Goal: Task Accomplishment & Management: Manage account settings

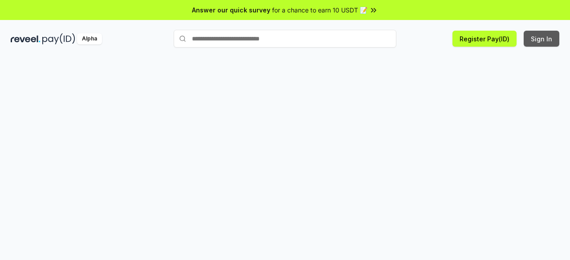
click at [543, 39] on button "Sign In" at bounding box center [541, 39] width 36 height 16
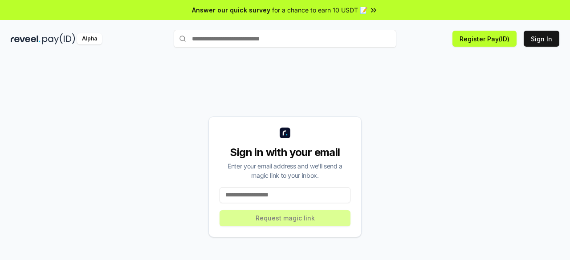
click at [285, 195] on input at bounding box center [284, 195] width 131 height 16
click at [278, 190] on input at bounding box center [284, 195] width 131 height 16
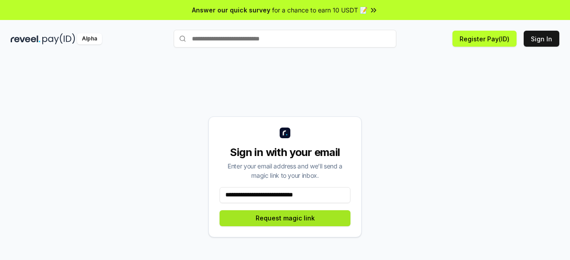
type input "**********"
click at [289, 221] on button "Request magic link" at bounding box center [284, 219] width 131 height 16
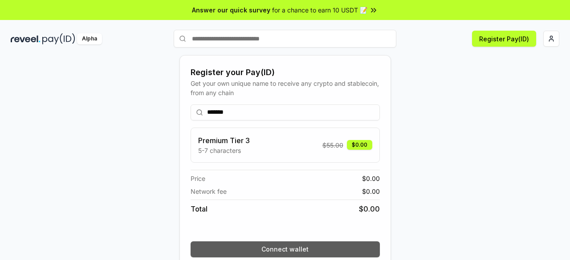
type input "*******"
click at [283, 254] on button "Connect wallet" at bounding box center [285, 250] width 189 height 16
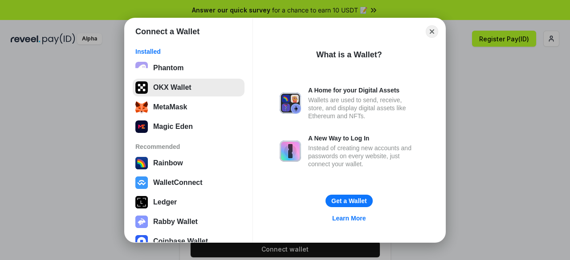
click at [156, 89] on button "OKX Wallet" at bounding box center [189, 88] width 112 height 18
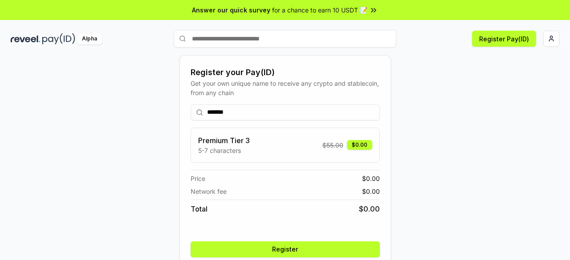
scroll to position [13, 0]
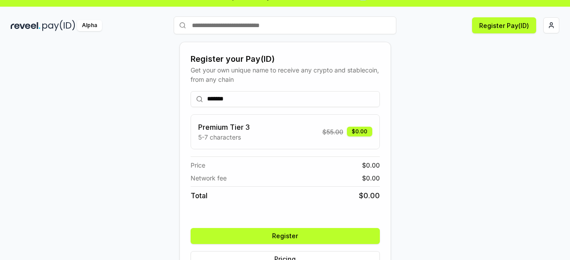
click at [309, 235] on button "Register" at bounding box center [285, 236] width 189 height 16
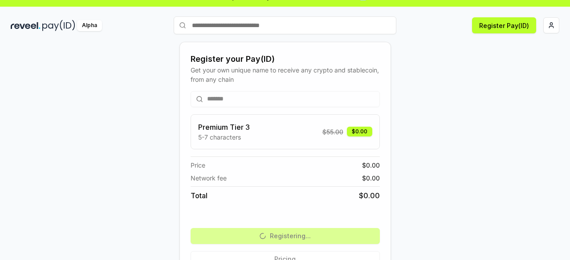
scroll to position [38, 0]
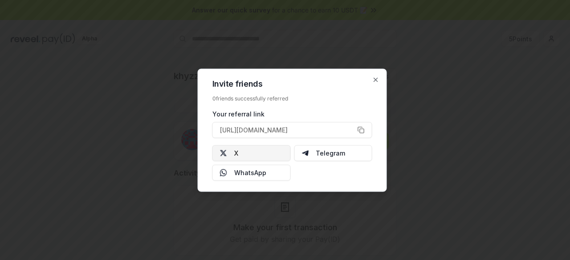
click at [240, 154] on button "X" at bounding box center [251, 153] width 78 height 16
click at [375, 82] on icon "button" at bounding box center [375, 79] width 7 height 7
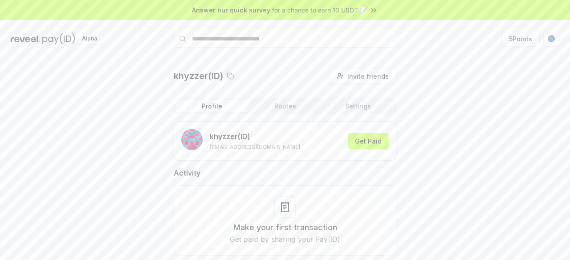
click at [293, 105] on button "Routes" at bounding box center [284, 106] width 73 height 12
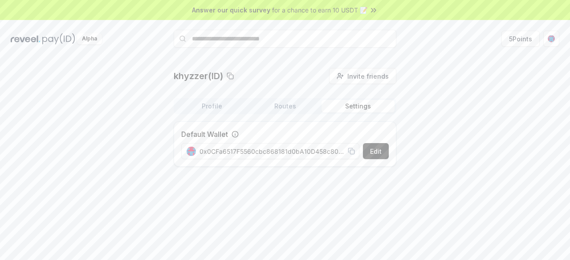
click at [361, 109] on button "Settings" at bounding box center [357, 106] width 73 height 12
click at [144, 89] on div "khyzzer(ID) Invite friends Invite Profile Routes Settings Default Wallet Edit 0…" at bounding box center [285, 121] width 548 height 106
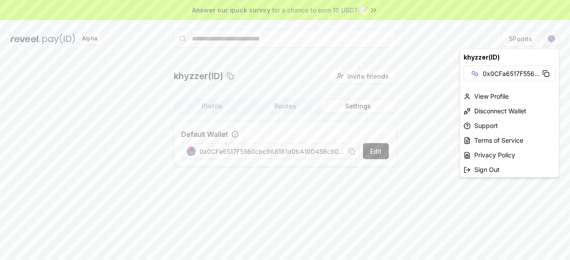
click at [551, 39] on html "Answer our quick survey for a chance to earn 10 USDT 📝 Alpha 5 Points khyzzer(I…" at bounding box center [285, 130] width 570 height 260
click at [495, 100] on div "View Profile" at bounding box center [509, 96] width 99 height 15
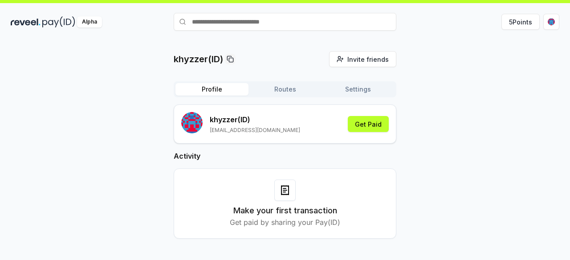
scroll to position [25, 0]
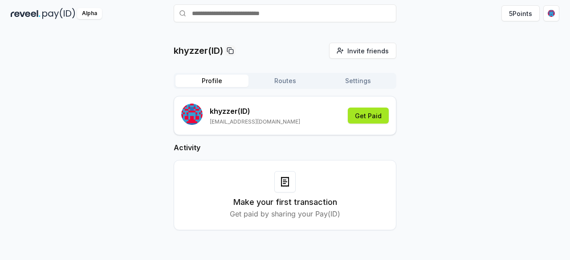
click at [370, 118] on button "Get Paid" at bounding box center [368, 116] width 41 height 16
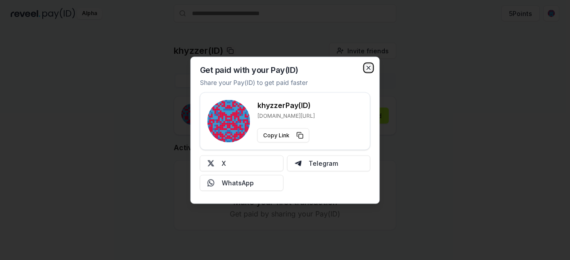
click at [371, 68] on icon "button" at bounding box center [368, 67] width 7 height 7
